Goal: Task Accomplishment & Management: Manage account settings

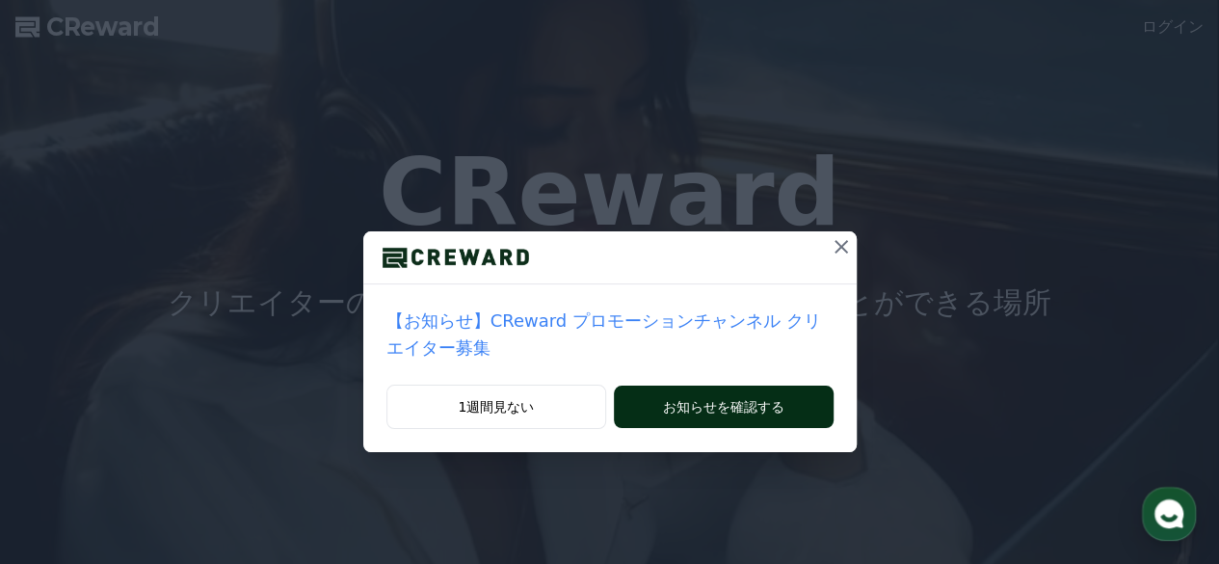
click at [706, 386] on button "お知らせを確認する" at bounding box center [723, 407] width 219 height 42
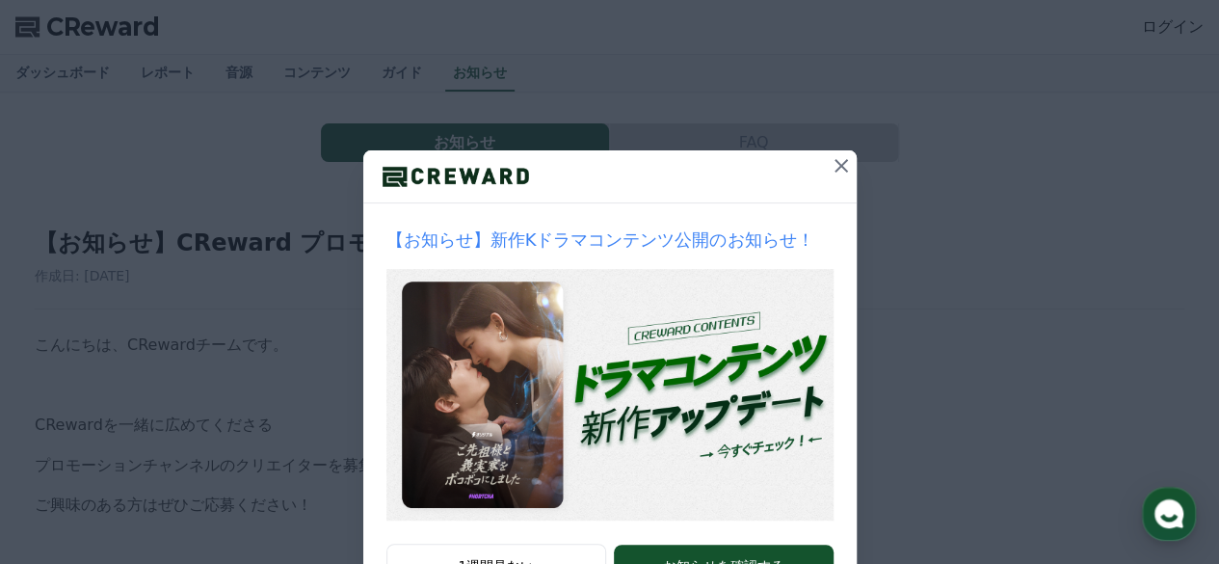
scroll to position [158, 0]
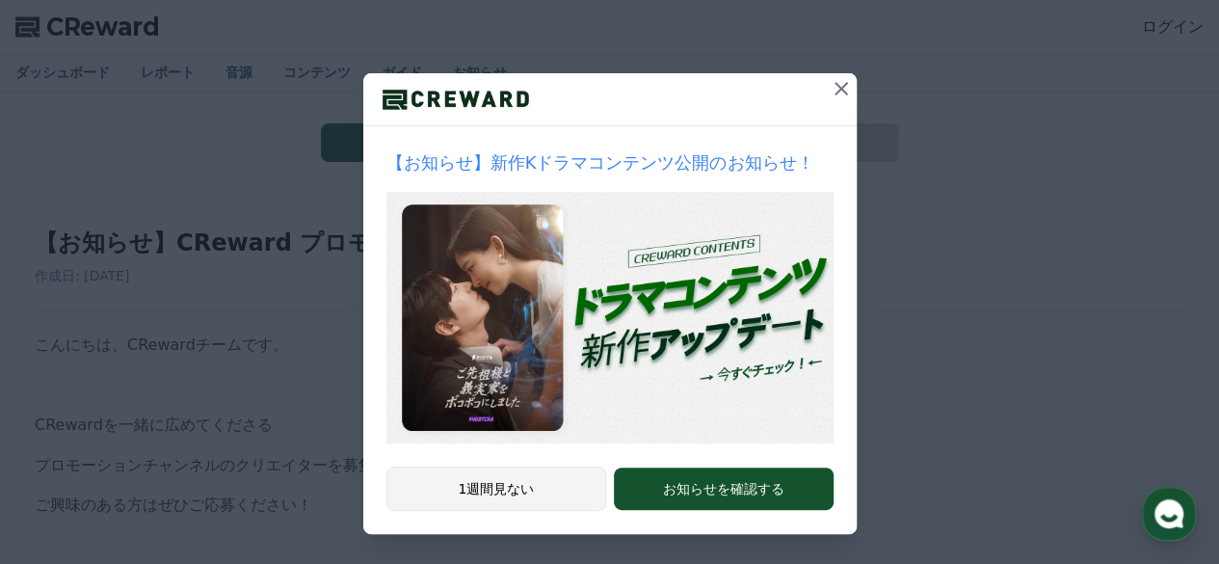
click at [513, 488] on button "1週間見ない" at bounding box center [496, 488] width 221 height 44
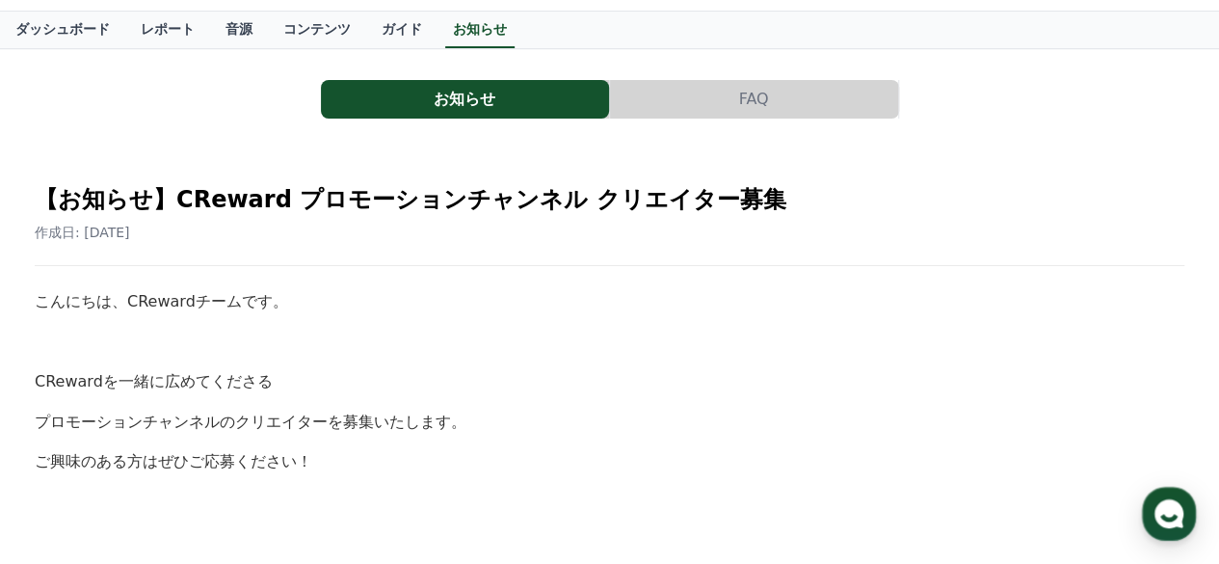
scroll to position [0, 0]
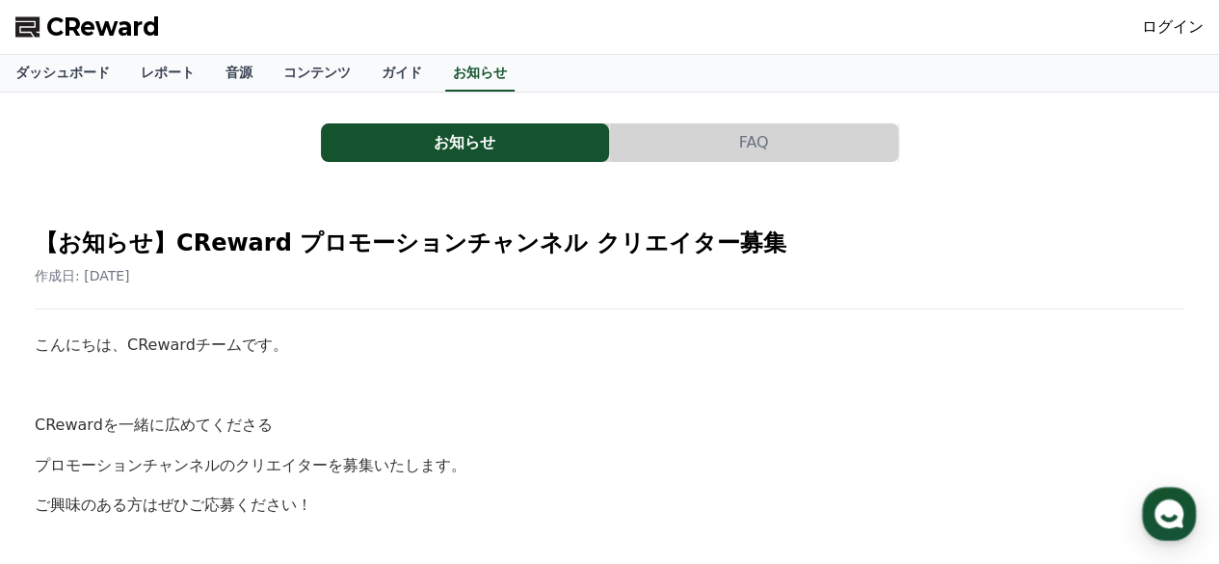
click at [1180, 27] on link "ログイン" at bounding box center [1173, 26] width 62 height 23
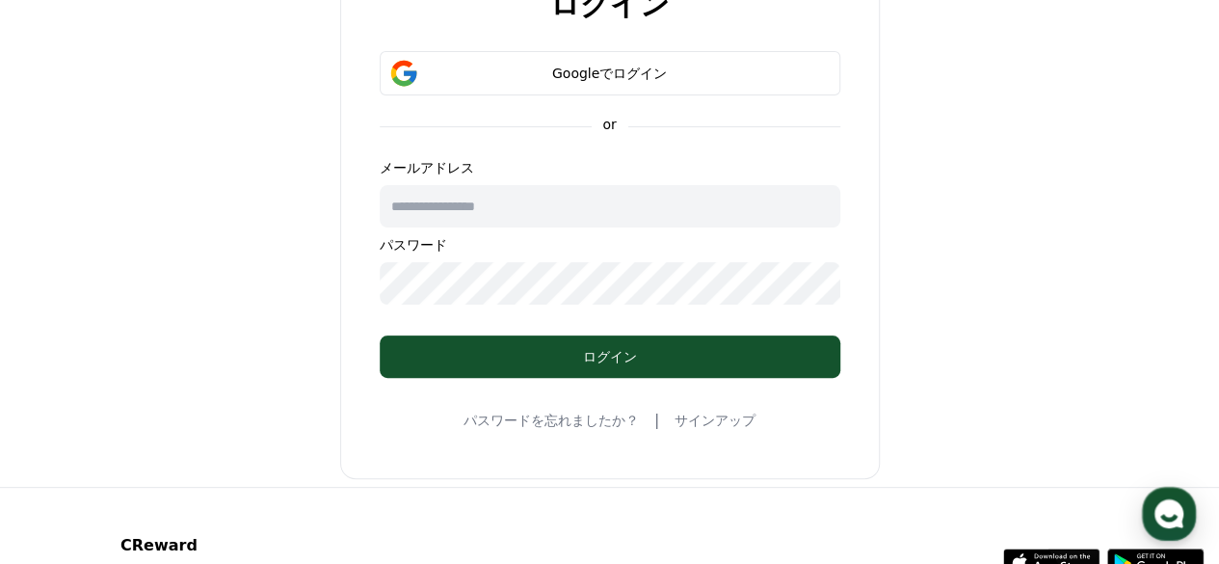
scroll to position [96, 0]
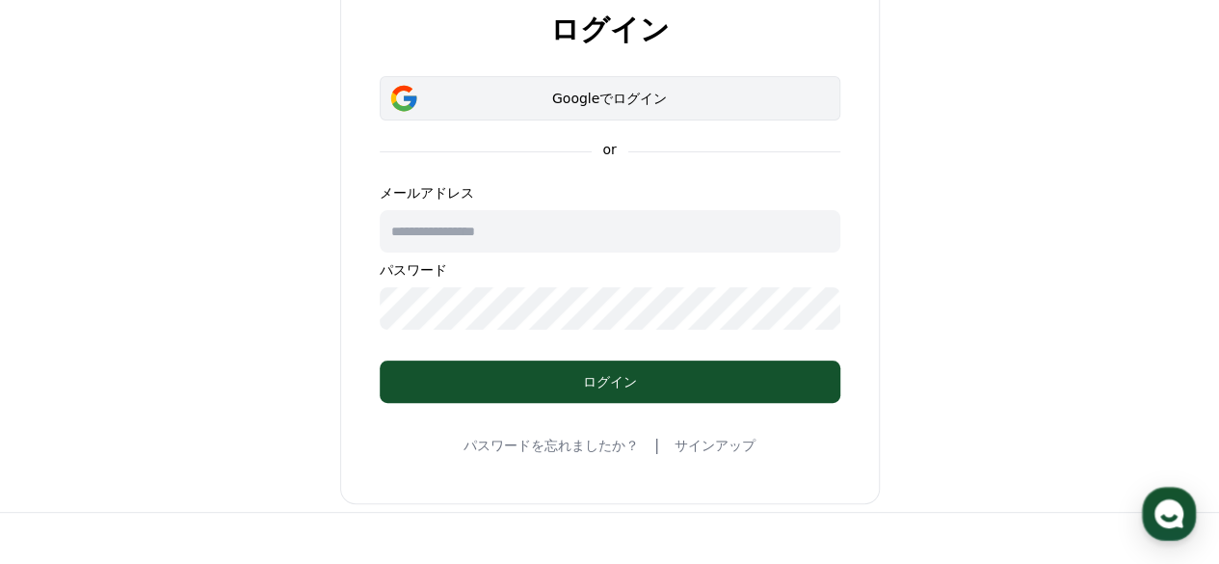
click at [626, 97] on div "Googleでログイン" at bounding box center [610, 98] width 405 height 19
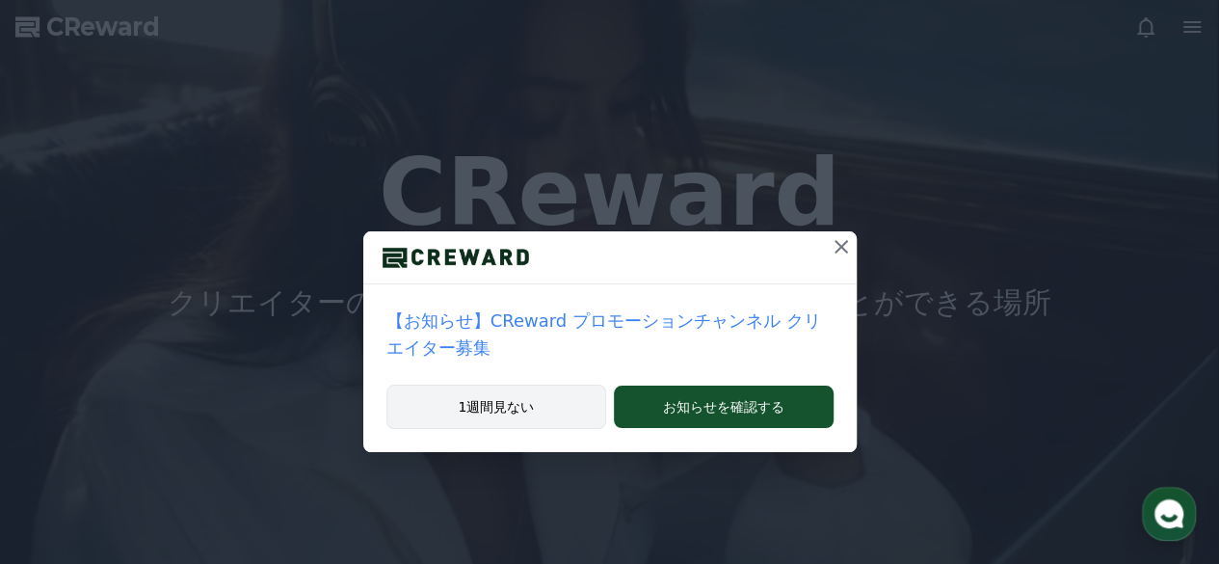
click at [543, 385] on button "1週間見ない" at bounding box center [496, 407] width 221 height 44
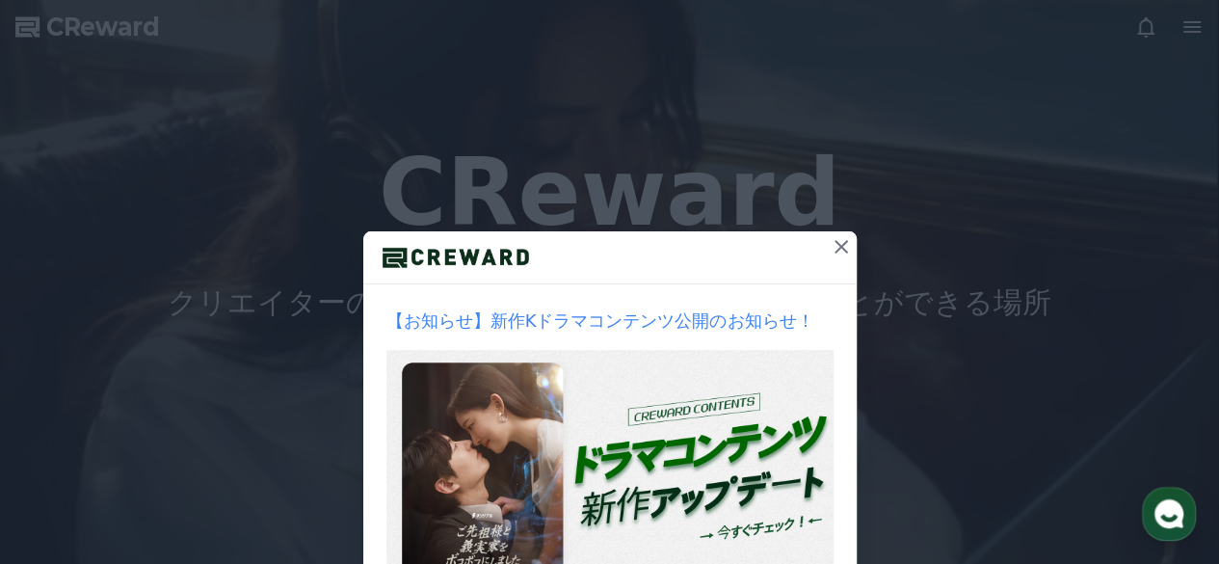
scroll to position [158, 0]
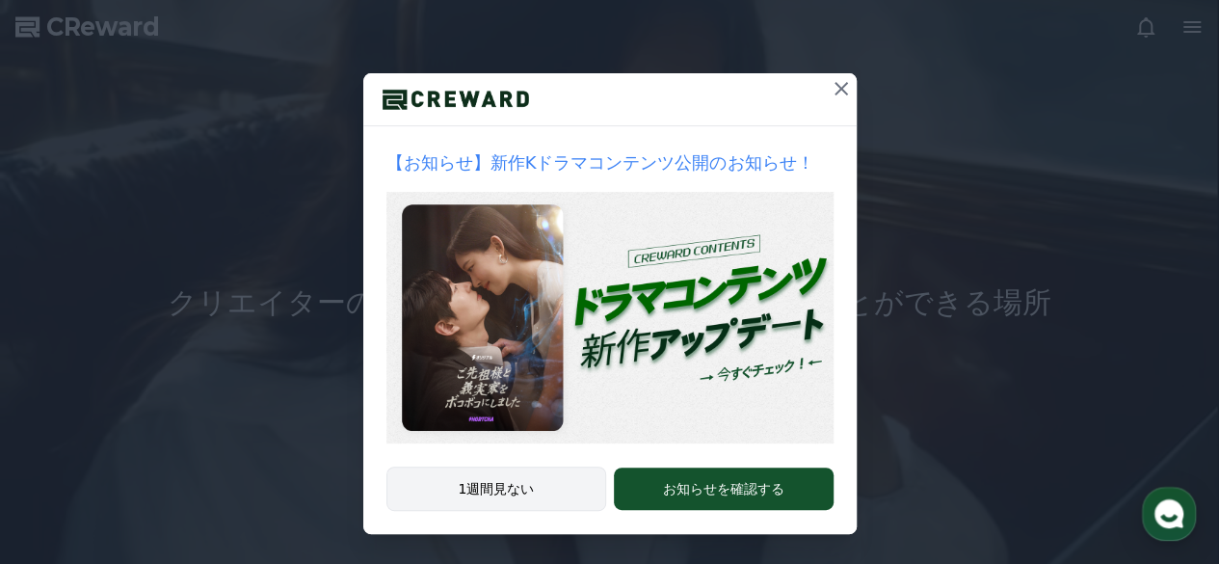
click at [494, 482] on button "1週間見ない" at bounding box center [496, 488] width 221 height 44
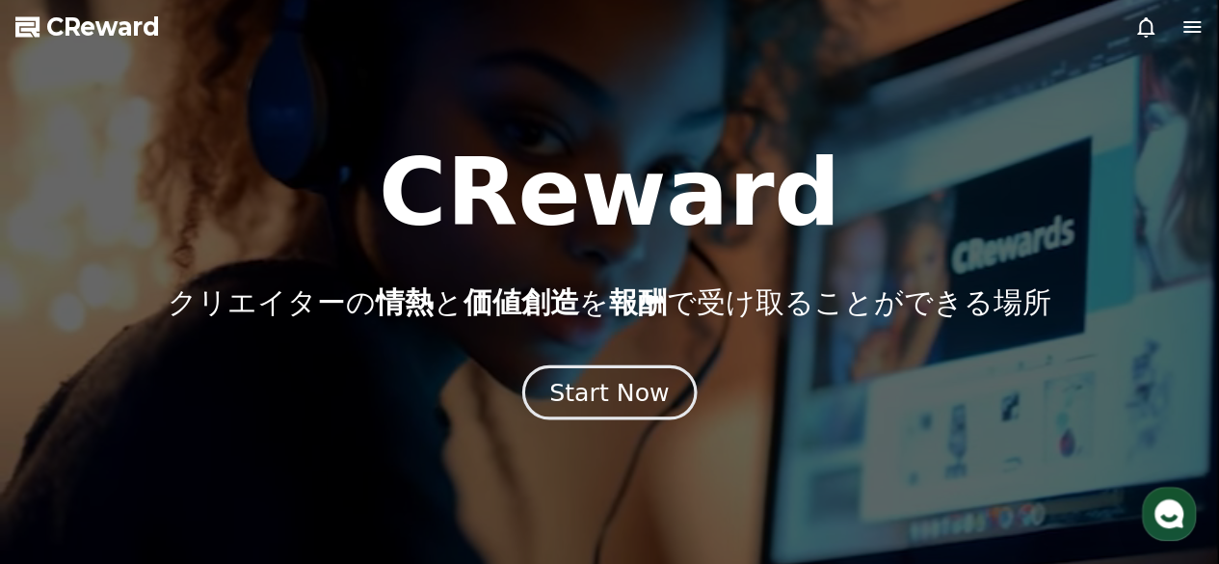
click at [607, 388] on div "Start Now" at bounding box center [609, 392] width 120 height 33
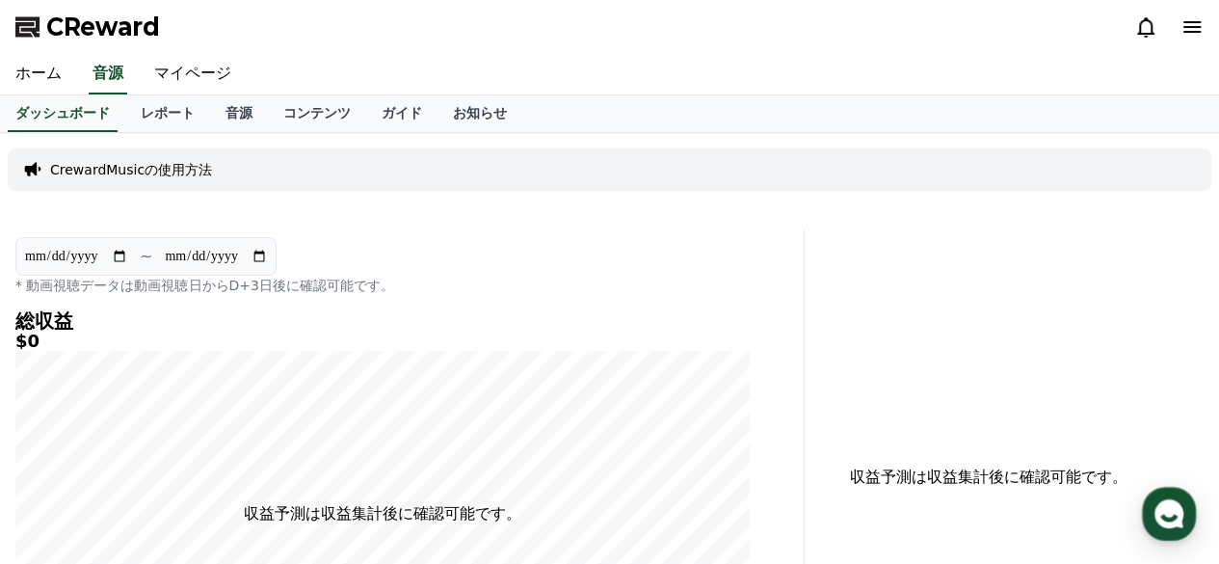
click at [1185, 27] on icon at bounding box center [1192, 27] width 17 height 12
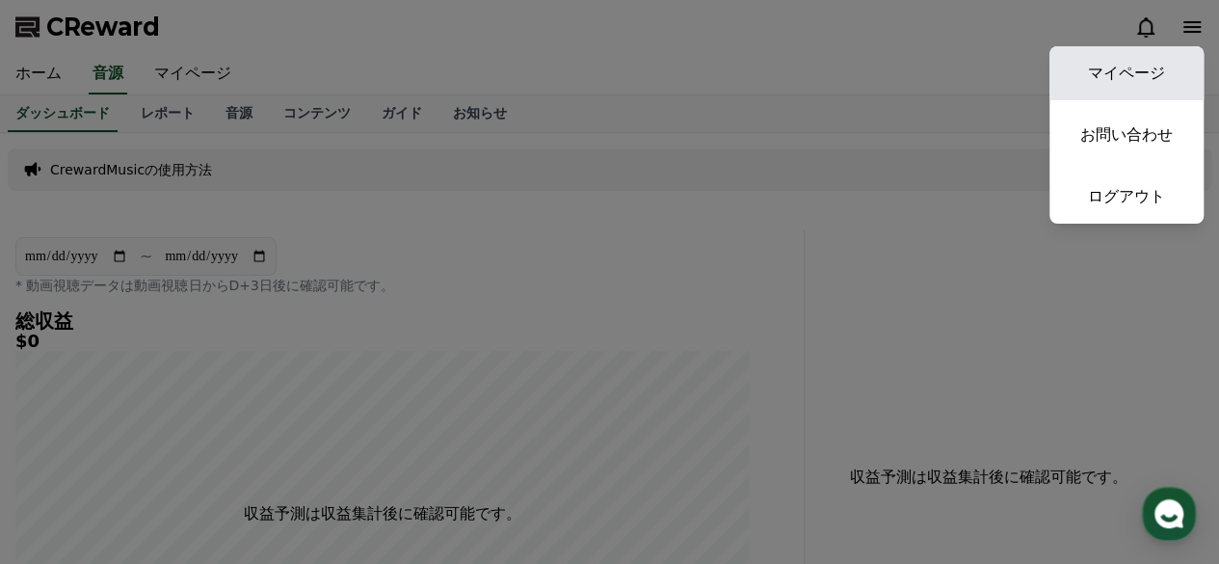
click at [1140, 69] on link "マイページ" at bounding box center [1127, 73] width 154 height 54
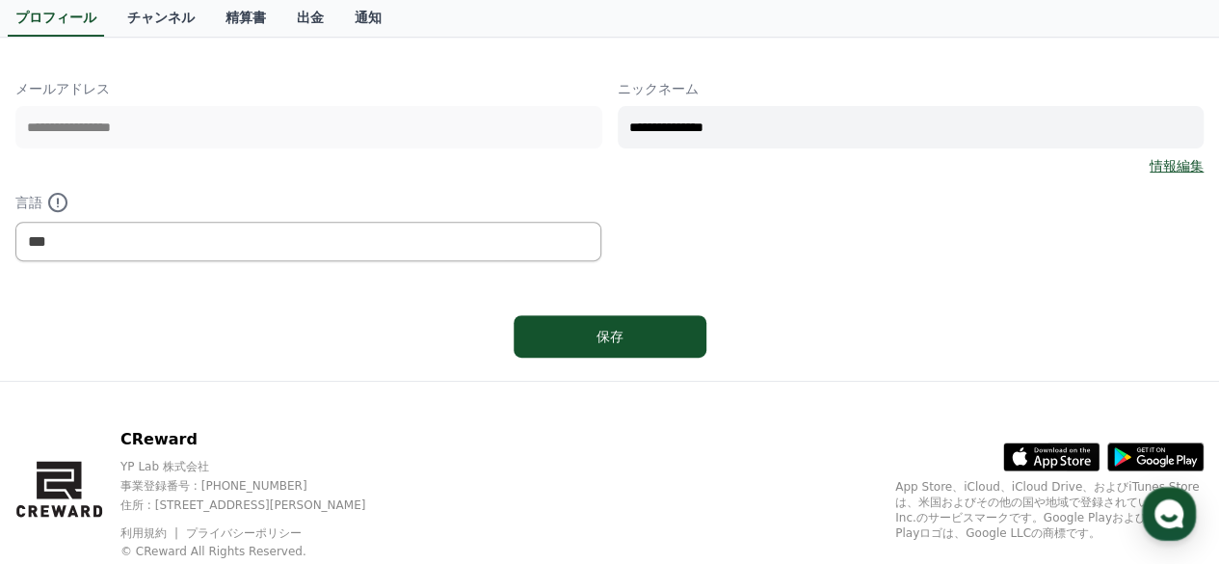
scroll to position [289, 0]
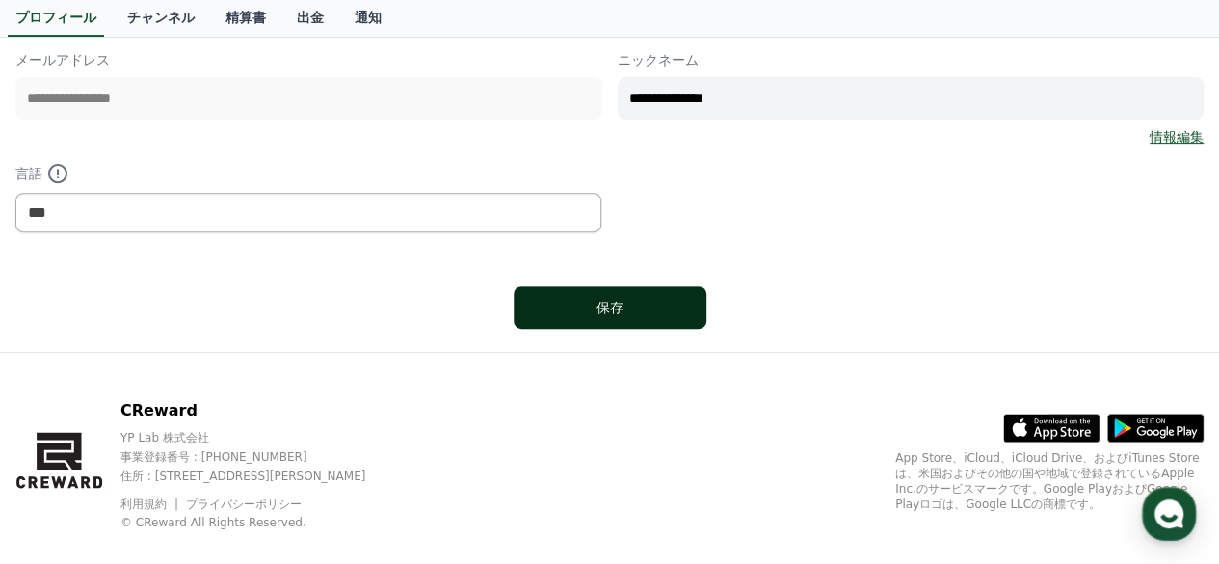
click at [615, 305] on div "保存" at bounding box center [610, 307] width 116 height 19
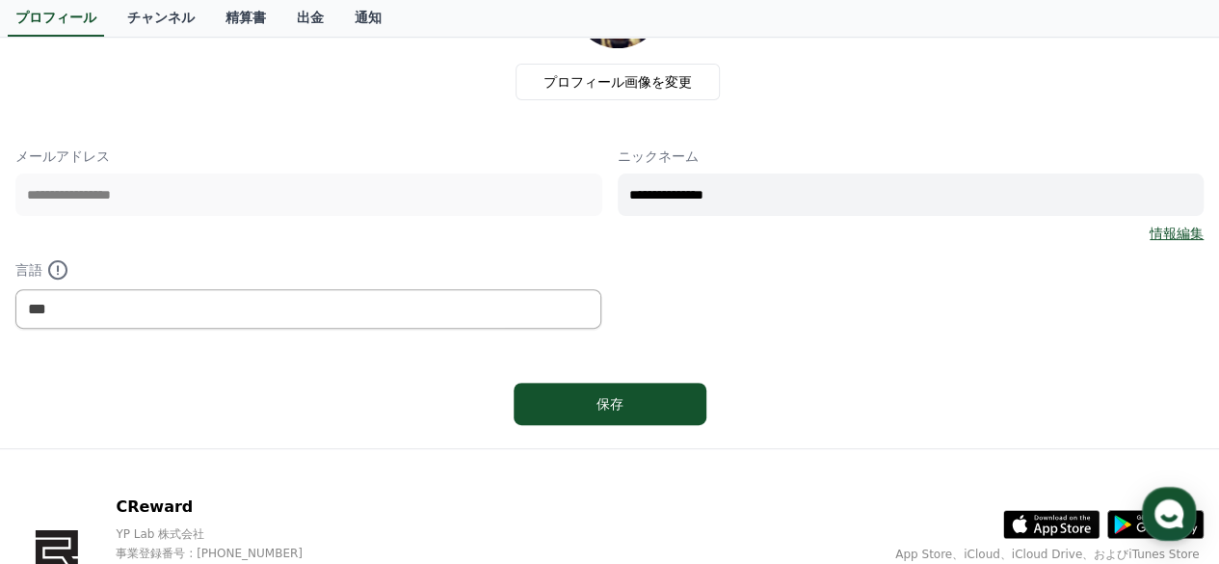
scroll to position [289, 0]
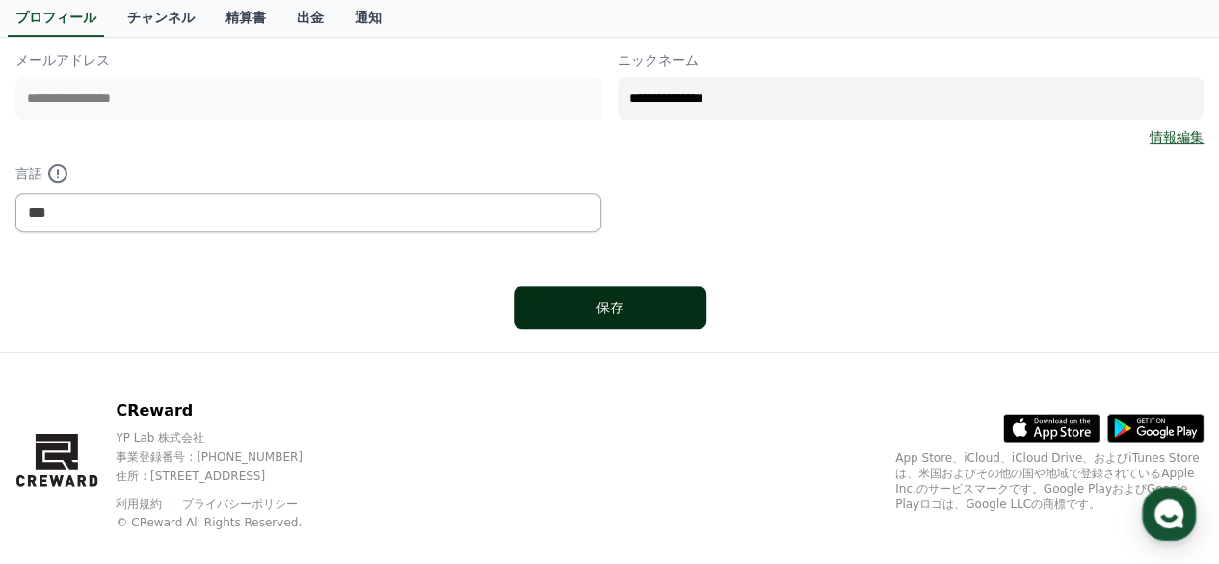
click at [634, 298] on div "保存" at bounding box center [610, 307] width 116 height 19
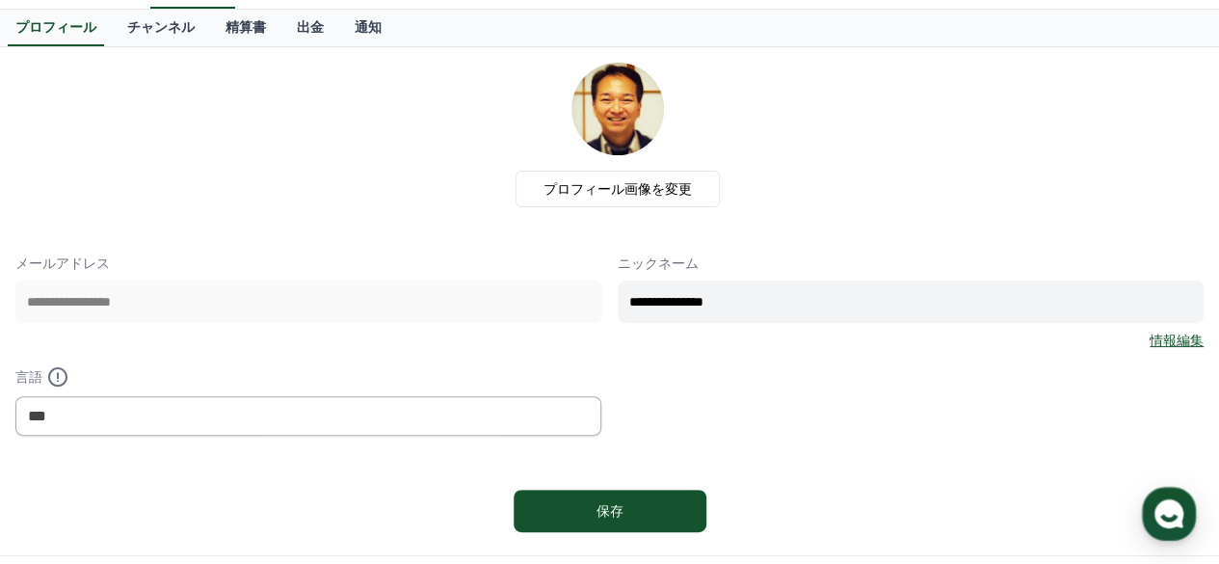
scroll to position [193, 0]
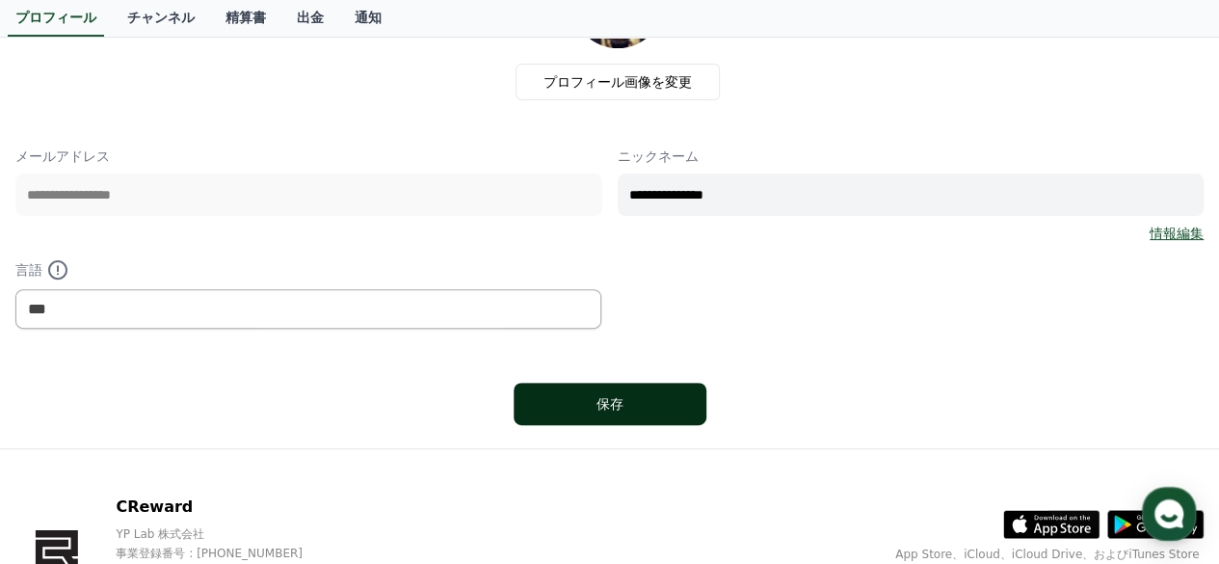
click at [606, 402] on div "保存" at bounding box center [610, 403] width 116 height 19
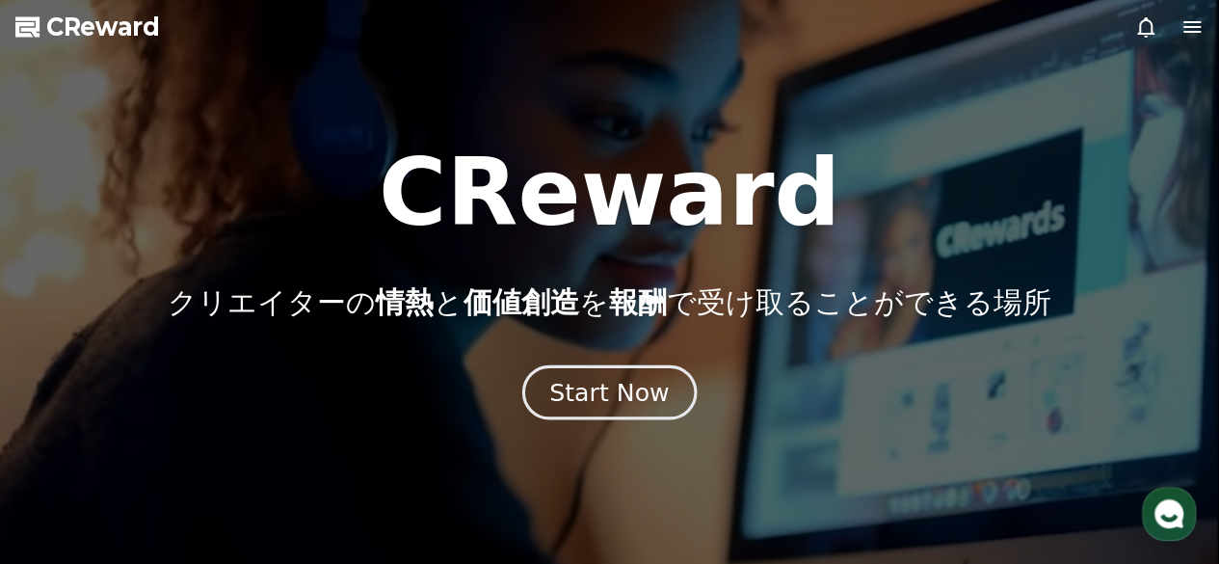
click at [612, 388] on div "Start Now" at bounding box center [609, 392] width 120 height 33
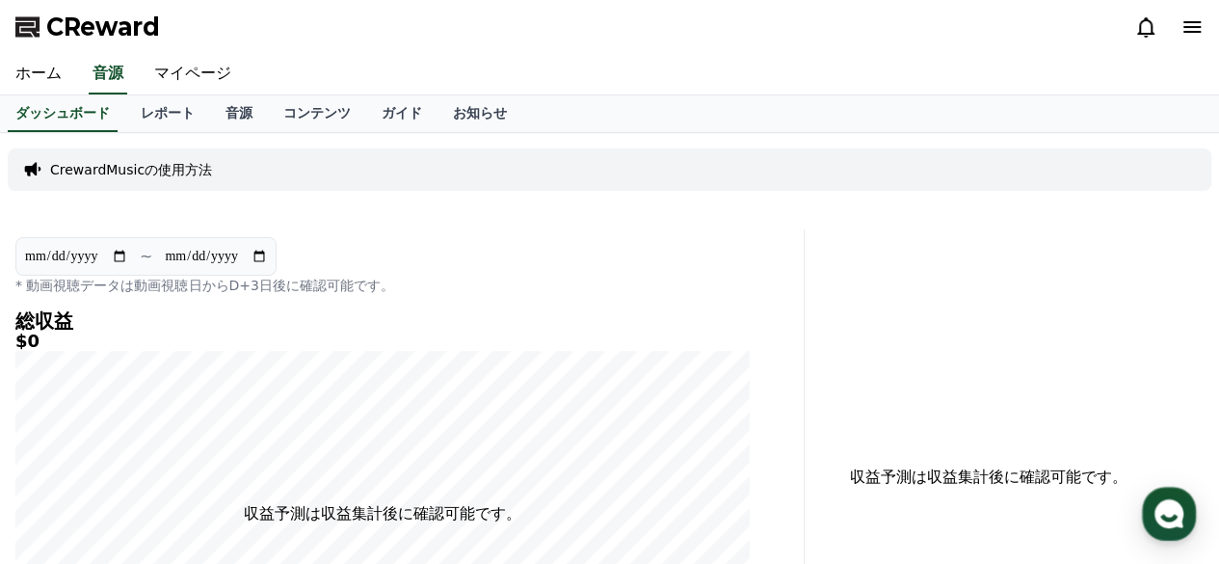
click at [1189, 26] on icon at bounding box center [1192, 27] width 17 height 12
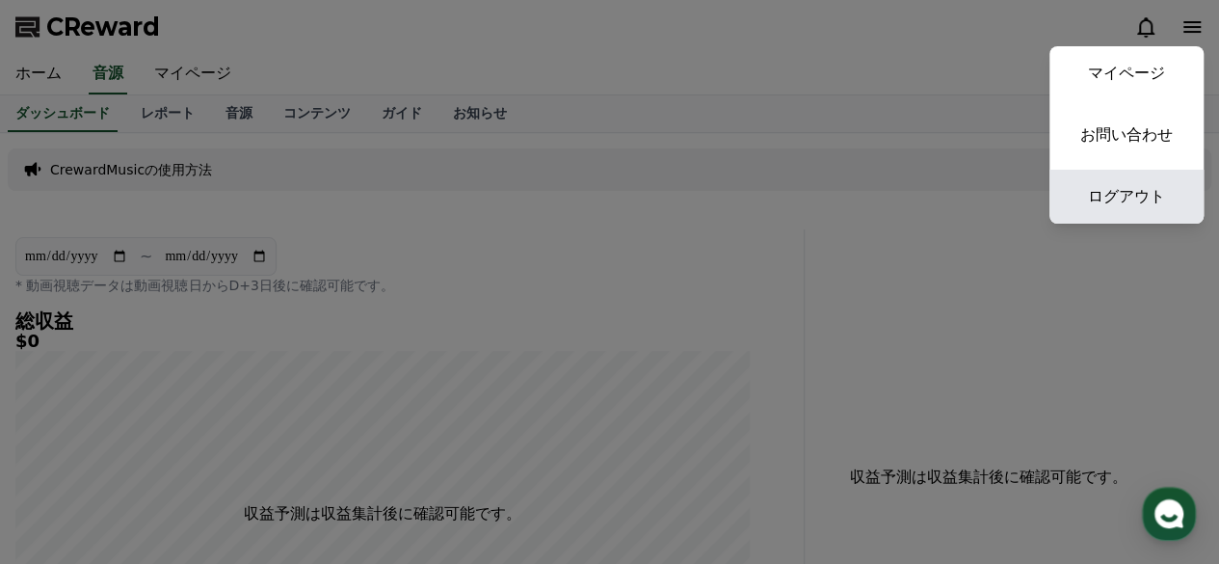
click at [1105, 191] on link "ログアウト" at bounding box center [1127, 197] width 154 height 54
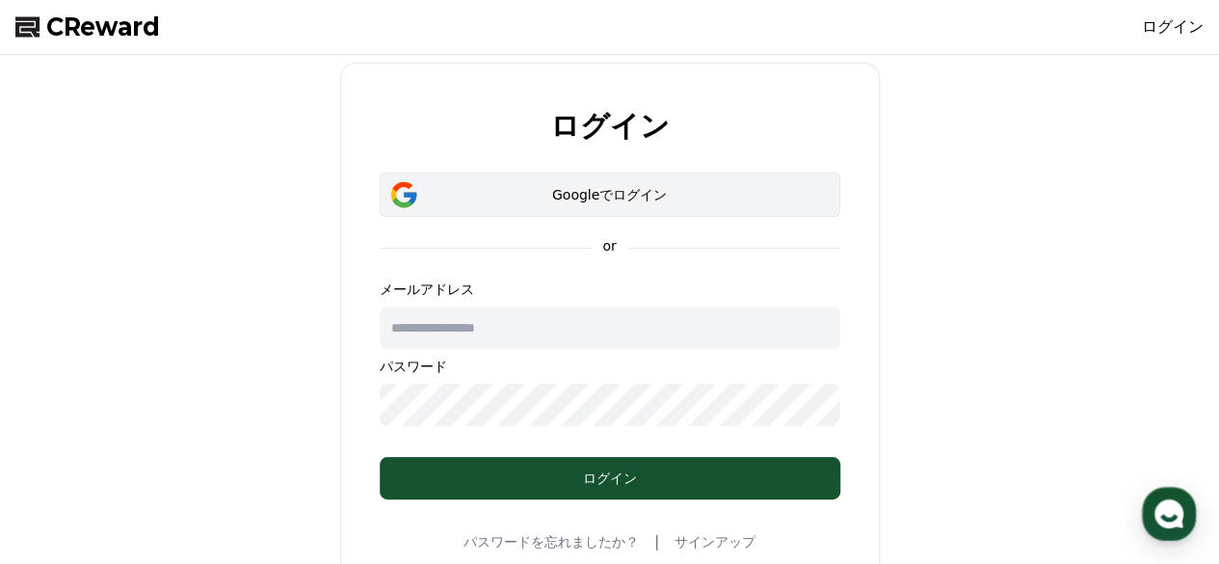
click at [645, 192] on div "Googleでログイン" at bounding box center [610, 194] width 405 height 19
